Goal: Task Accomplishment & Management: Complete application form

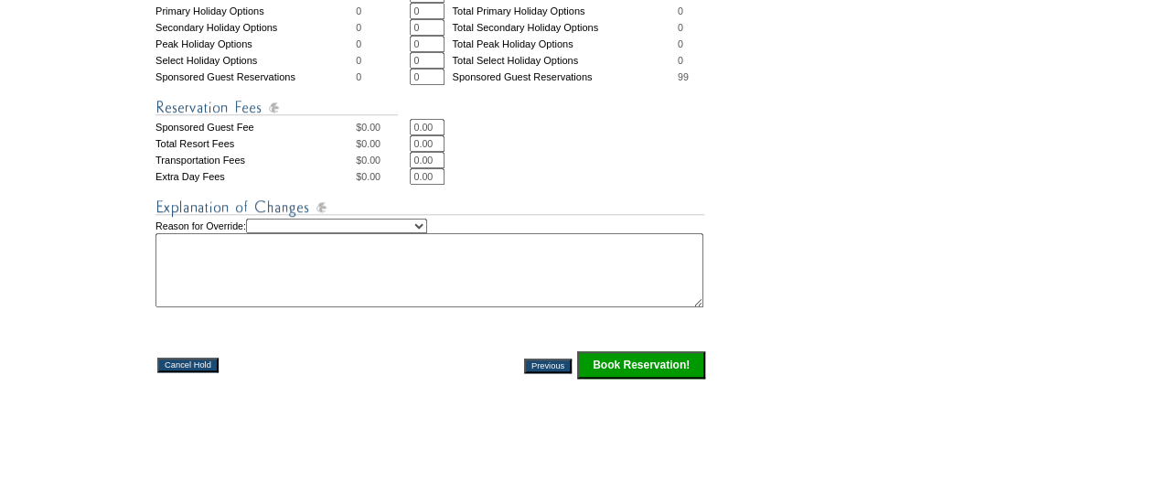
scroll to position [778, 0]
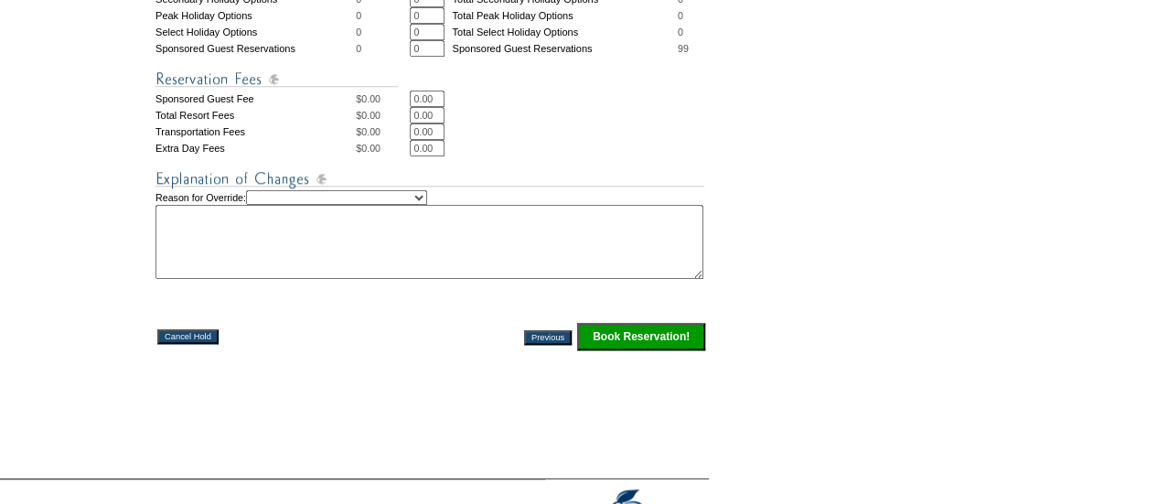
click at [420, 195] on select "Creating Continuous Stay Days Rebooked After Cancellation Editing Occupant Expe…" at bounding box center [336, 197] width 181 height 15
select select "1042"
click at [270, 190] on select "Creating Continuous Stay Days Rebooked After Cancellation Editing Occupant Expe…" at bounding box center [336, 197] width 181 height 15
click at [323, 259] on textarea at bounding box center [430, 242] width 548 height 74
type textarea "temp hold. AS"
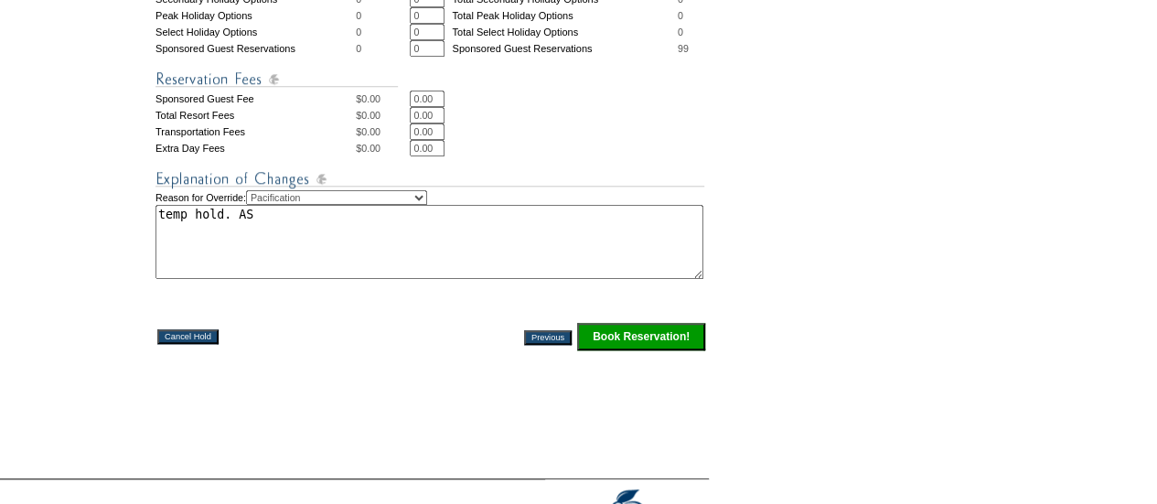
click at [644, 338] on input "Book Reservation!" at bounding box center [641, 336] width 128 height 27
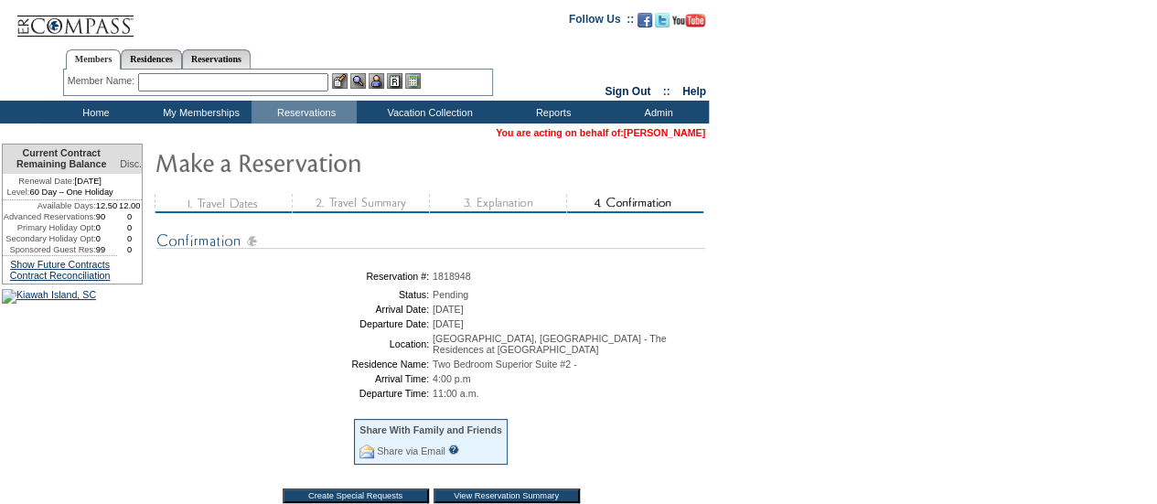
click at [663, 130] on link "[PERSON_NAME]" at bounding box center [664, 132] width 81 height 11
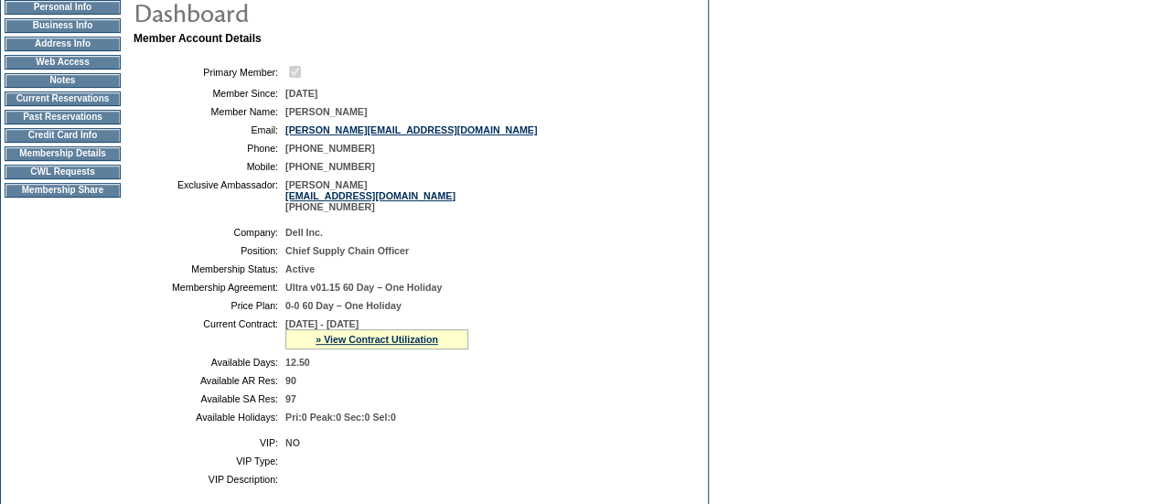
scroll to position [102, 0]
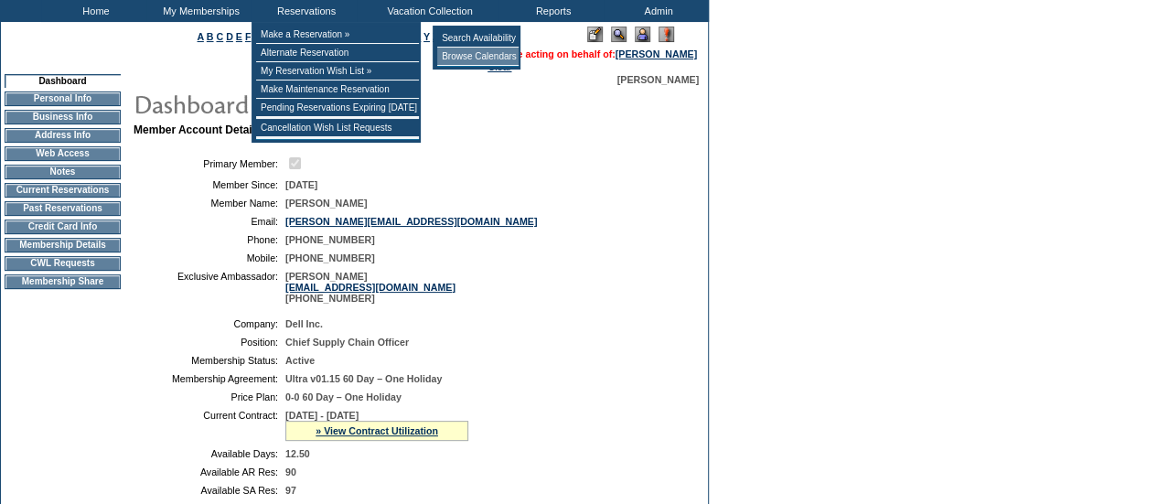
click at [487, 56] on td "Browse Calendars" at bounding box center [477, 57] width 81 height 18
